Goal: Entertainment & Leisure: Consume media (video, audio)

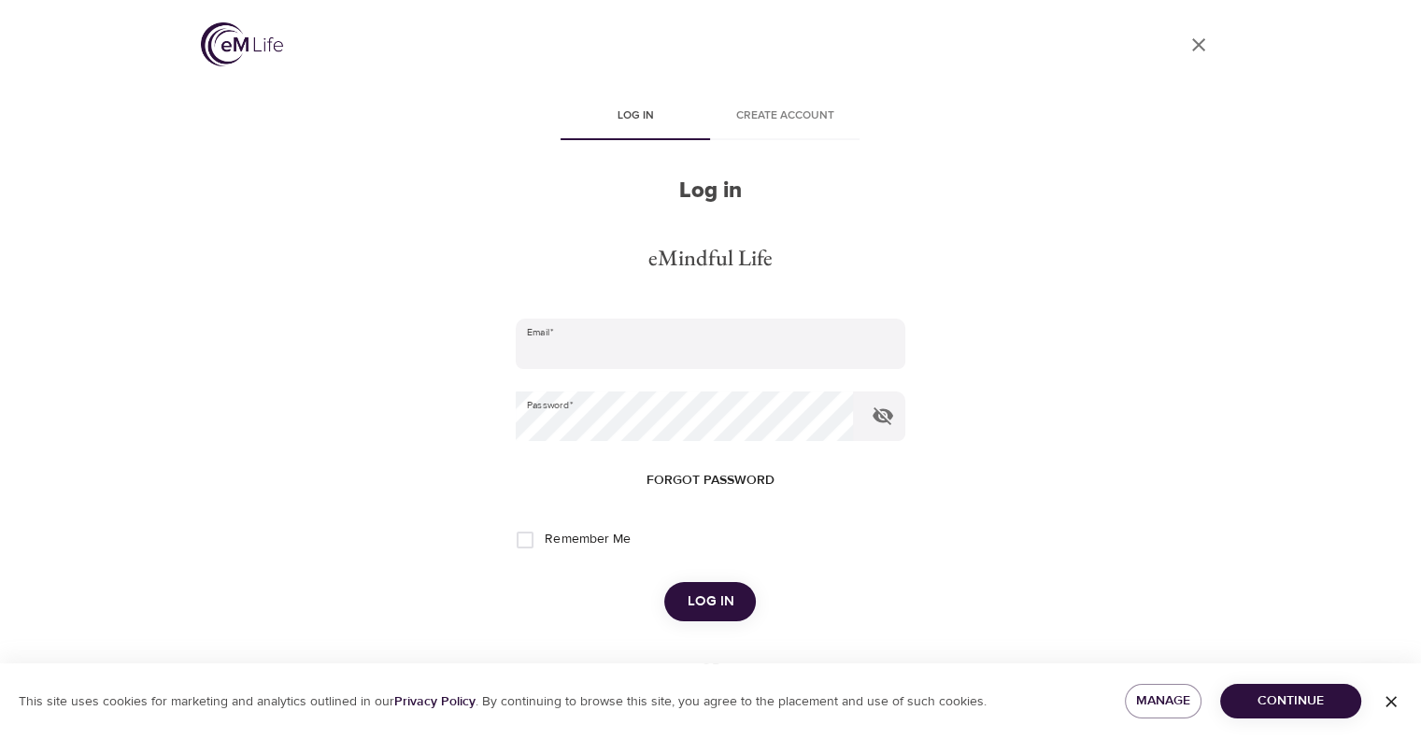
type input "susanandbillryan@yahoo.com"
click at [691, 599] on span "Log in" at bounding box center [710, 602] width 47 height 24
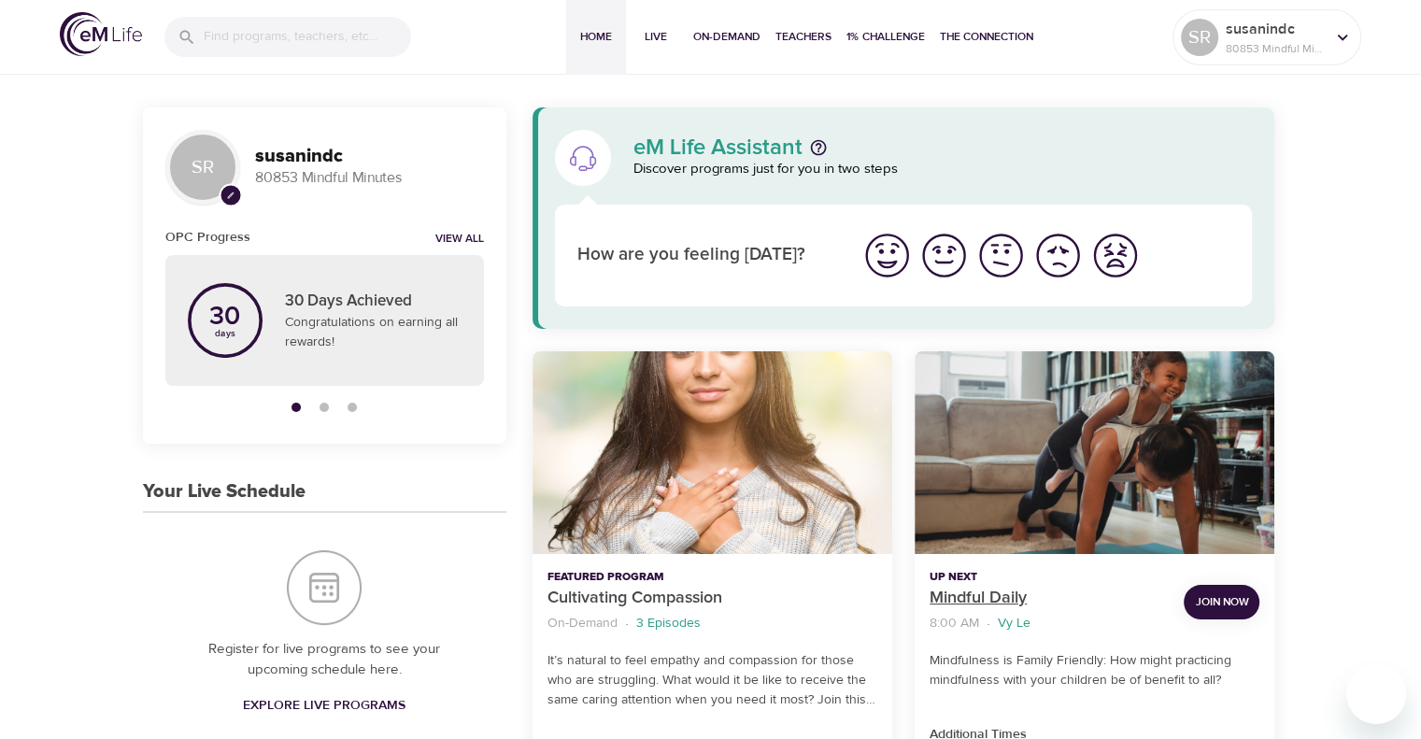
click at [990, 604] on p "Mindful Daily" at bounding box center [1049, 598] width 239 height 25
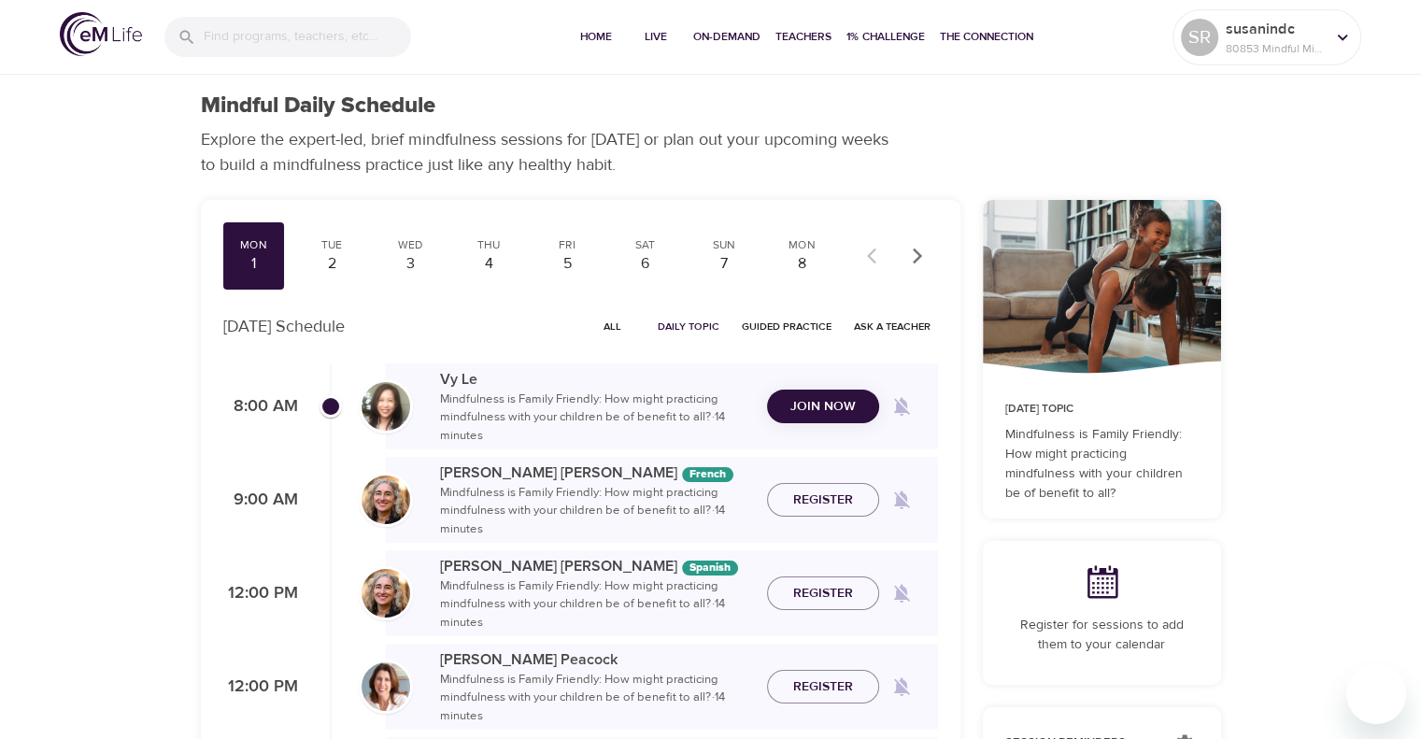
checkbox input "true"
click at [699, 327] on span "Daily Topic" at bounding box center [689, 327] width 62 height 18
click at [795, 389] on span "Join Now" at bounding box center [822, 394] width 65 height 23
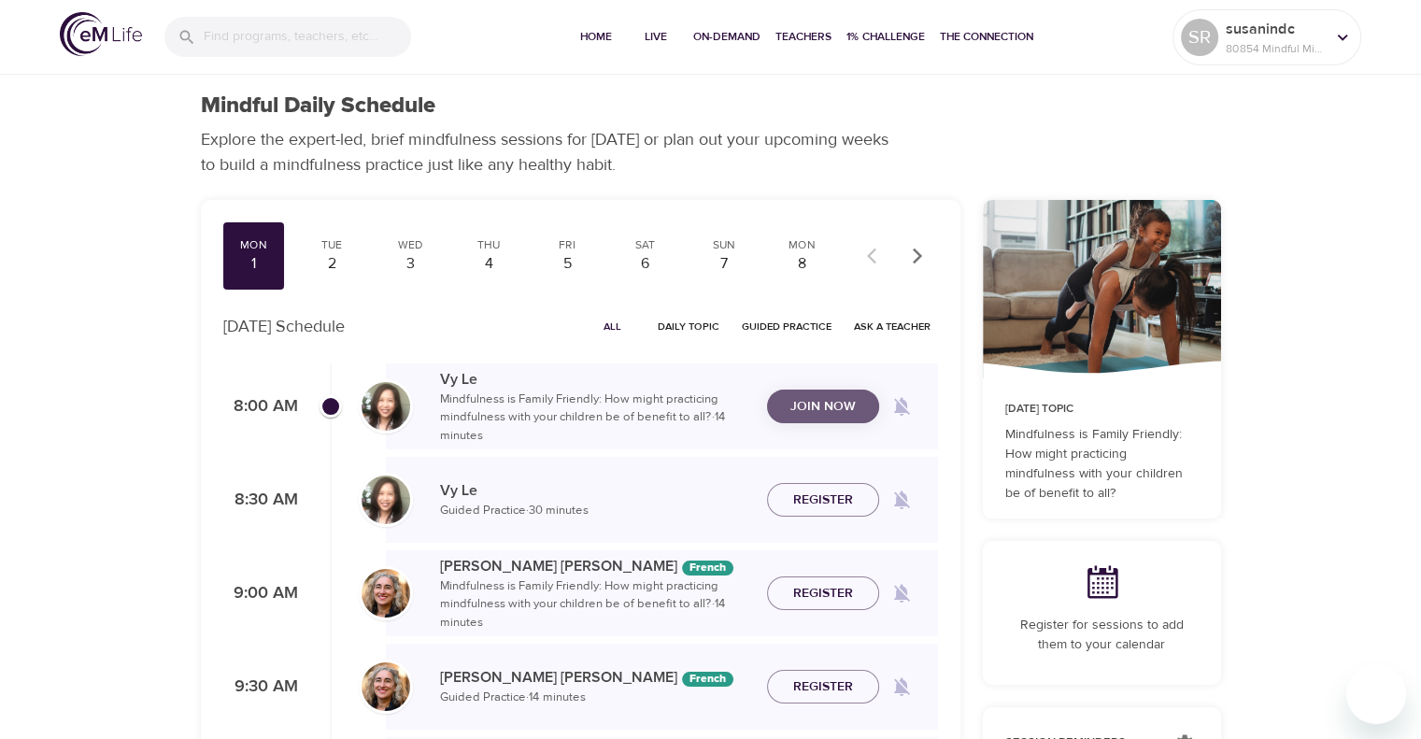
click at [839, 404] on span "Join Now" at bounding box center [822, 406] width 65 height 23
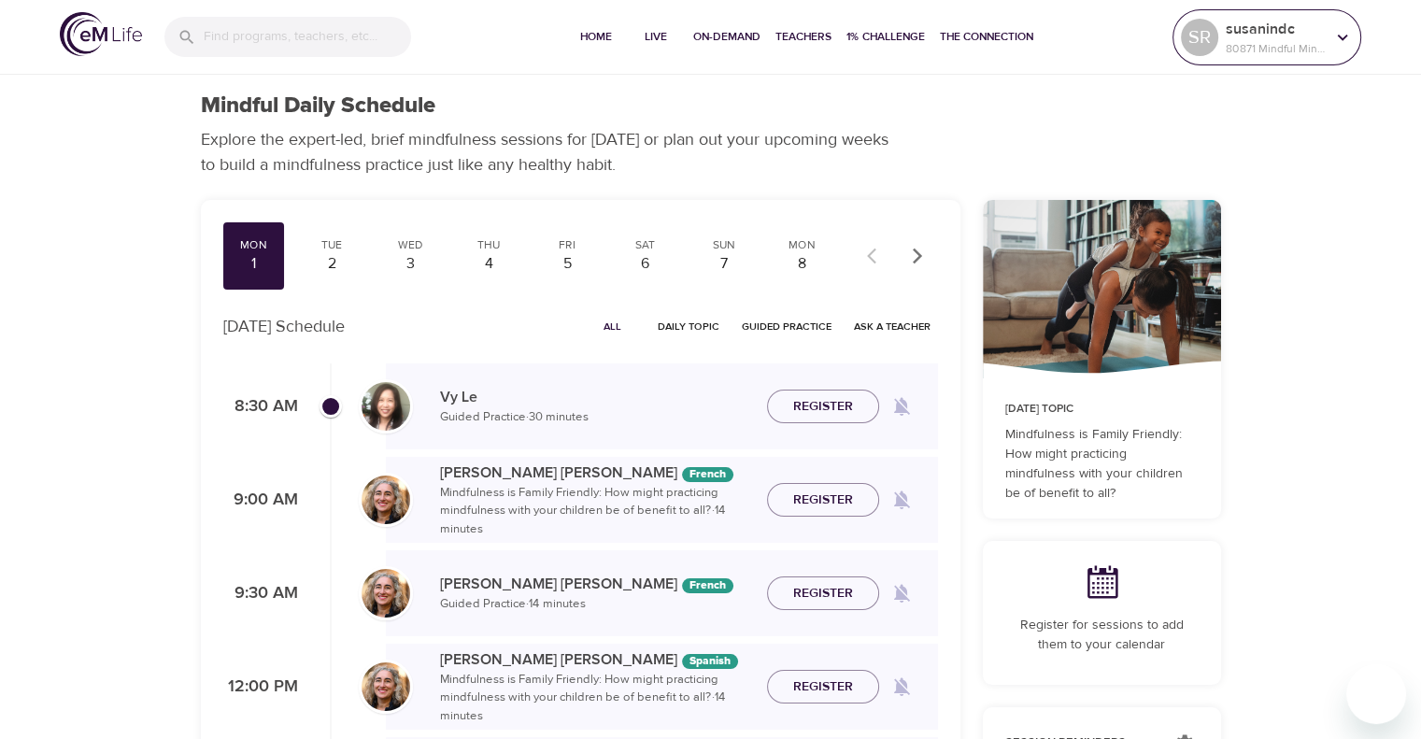
click at [1339, 47] on icon at bounding box center [1342, 37] width 21 height 21
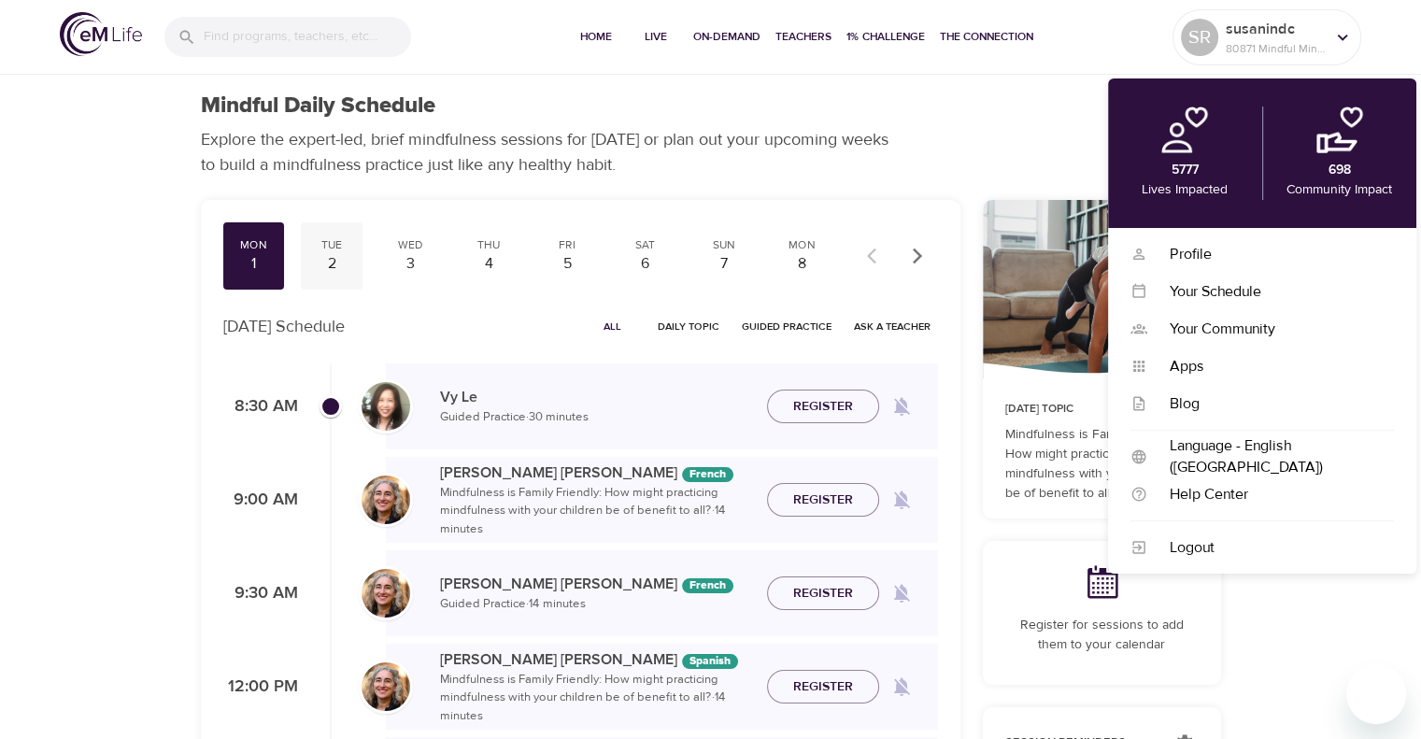
click at [319, 260] on div "2" at bounding box center [331, 263] width 47 height 21
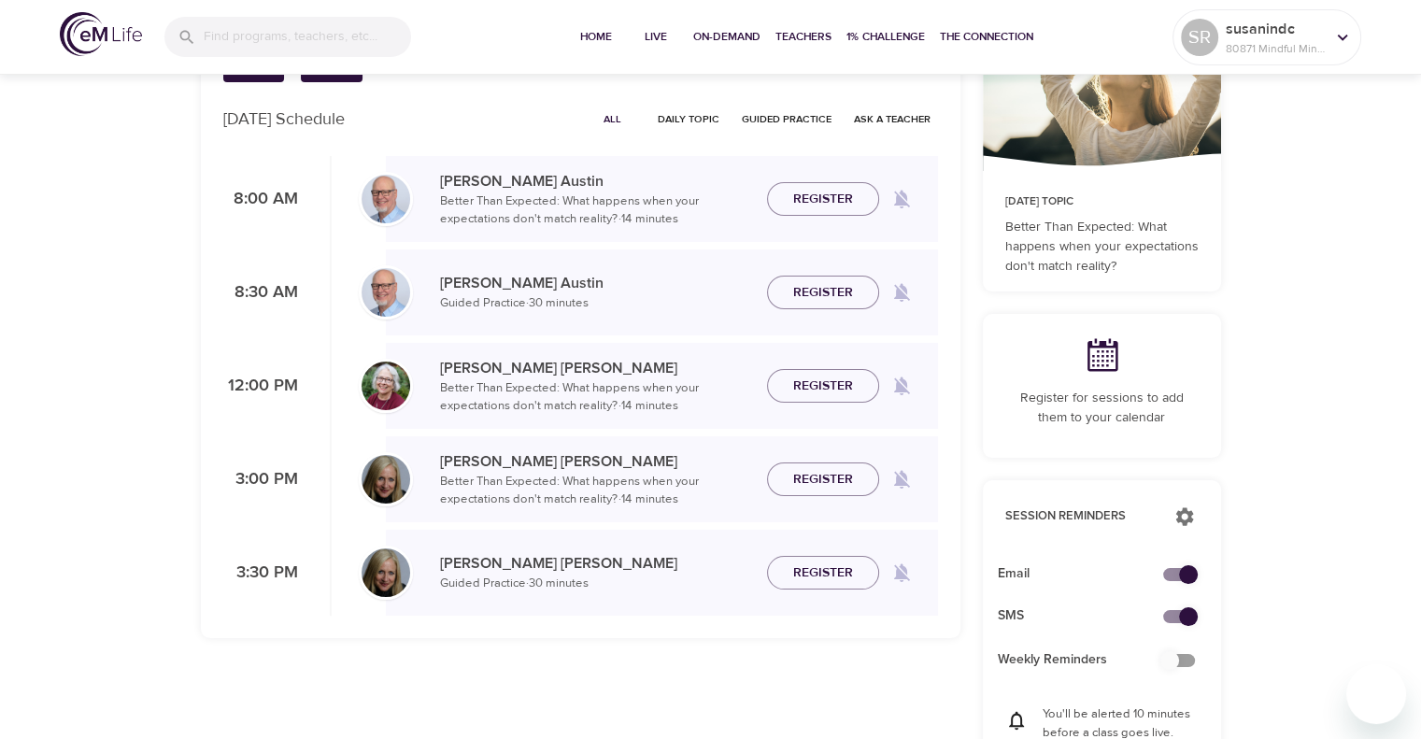
scroll to position [280, 0]
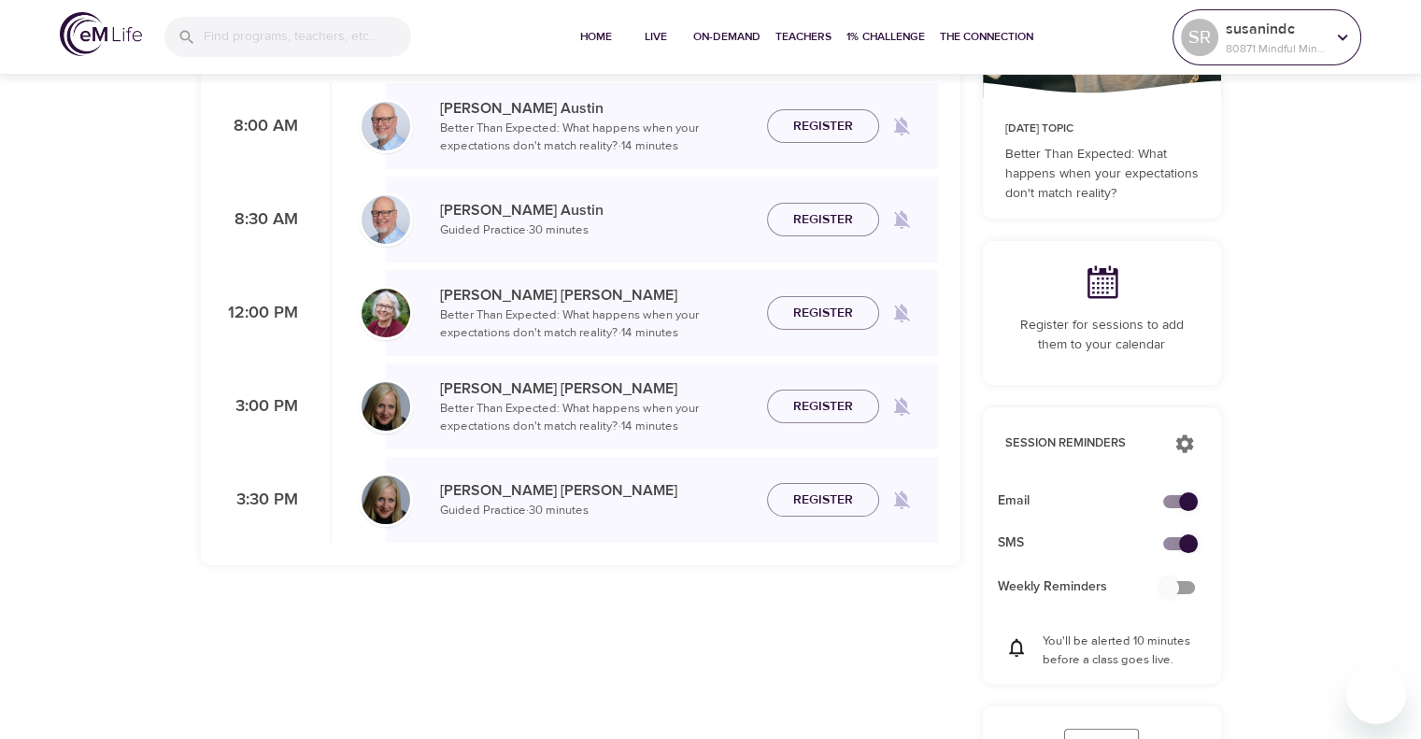
click at [1353, 35] on div at bounding box center [1343, 37] width 28 height 28
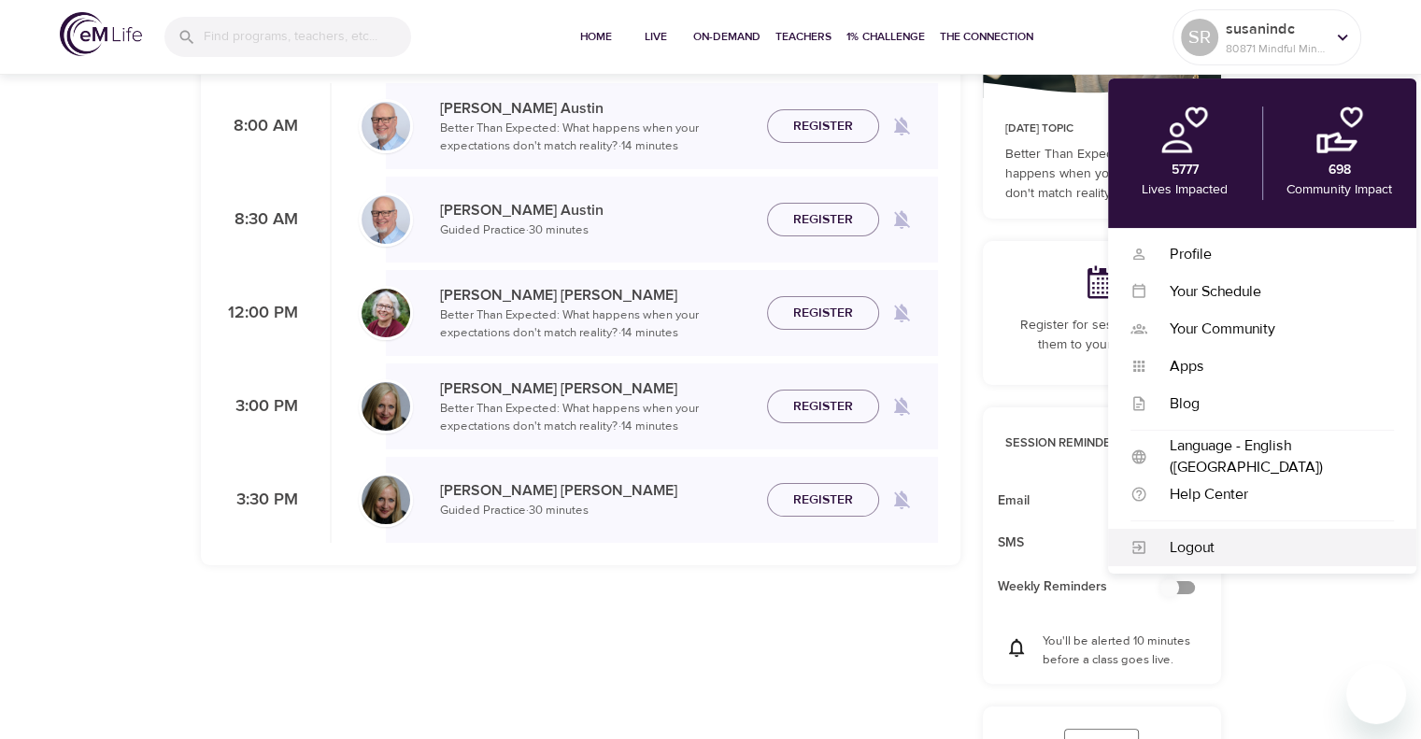
click at [1197, 546] on div "Logout" at bounding box center [1270, 547] width 247 height 21
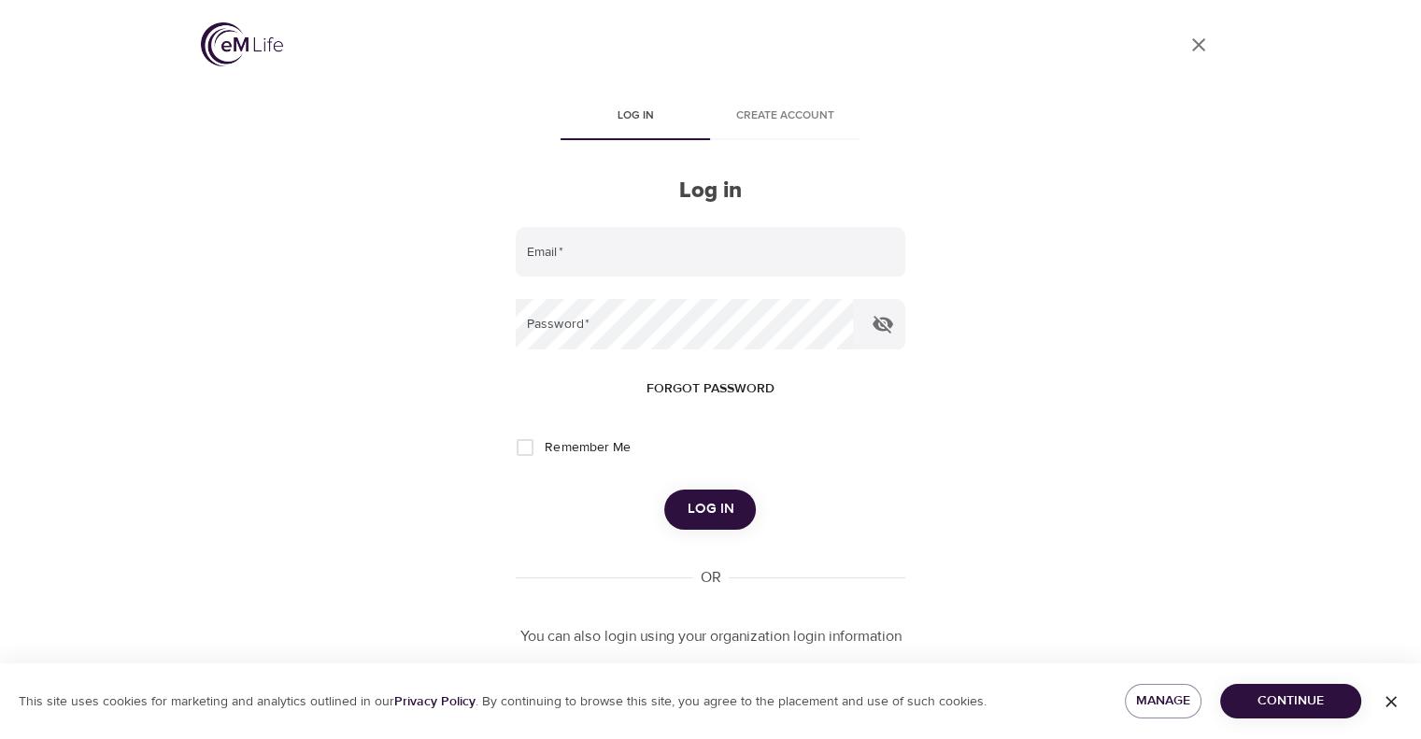
type input "susanandbillryan@yahoo.com"
